Goal: Task Accomplishment & Management: Complete application form

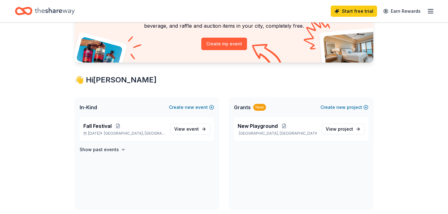
scroll to position [64, 0]
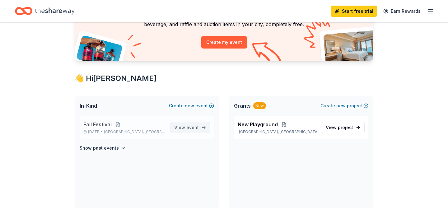
click at [198, 128] on span "event" at bounding box center [192, 127] width 12 height 5
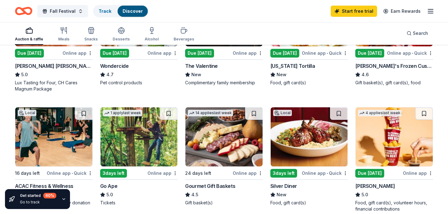
scroll to position [369, 0]
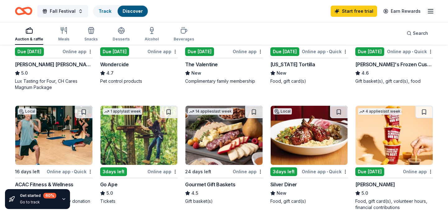
click at [398, 143] on img at bounding box center [393, 135] width 77 height 59
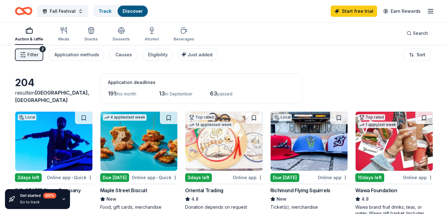
scroll to position [0, 0]
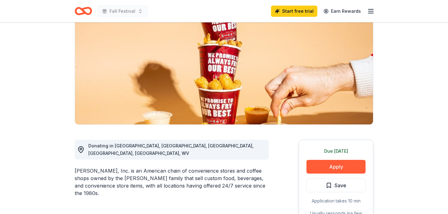
scroll to position [94, 0]
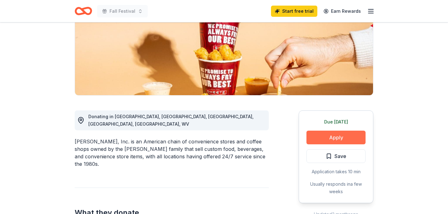
click at [340, 135] on button "Apply" at bounding box center [335, 138] width 59 height 14
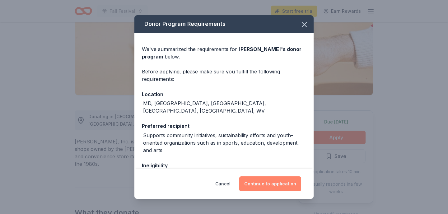
click at [277, 187] on button "Continue to application" at bounding box center [270, 183] width 62 height 15
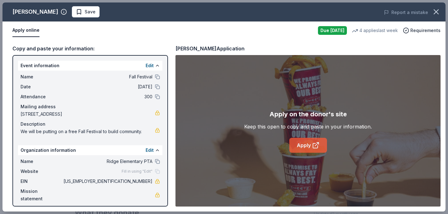
click at [298, 144] on link "Apply" at bounding box center [308, 145] width 38 height 15
click at [436, 13] on icon "button" at bounding box center [436, 11] width 9 height 9
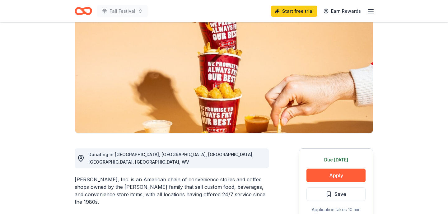
scroll to position [0, 0]
